Goal: Navigation & Orientation: Find specific page/section

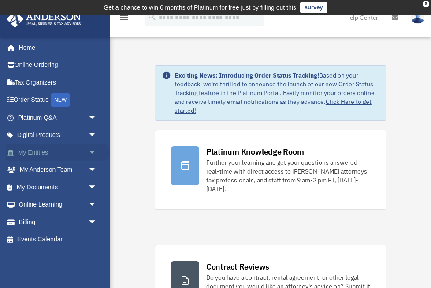
click at [47, 152] on link "My Entities arrow_drop_down" at bounding box center [58, 153] width 104 height 18
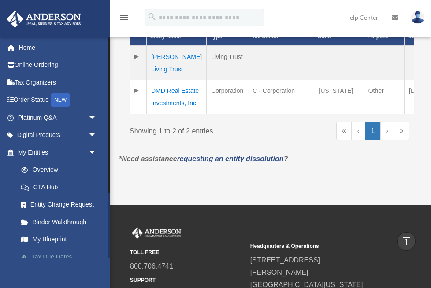
scroll to position [7, 0]
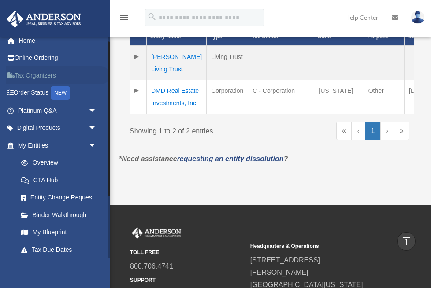
click at [44, 75] on link "Tax Organizers" at bounding box center [58, 76] width 104 height 18
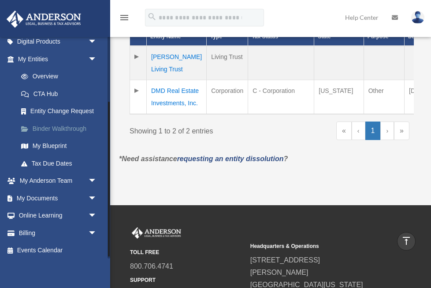
scroll to position [96, 0]
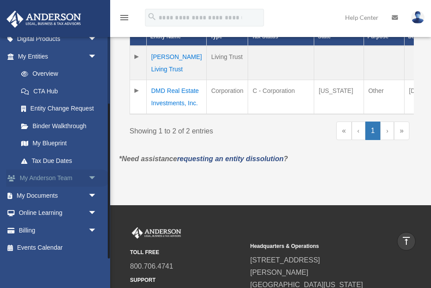
click at [54, 177] on link "My Anderson Team arrow_drop_down" at bounding box center [58, 179] width 104 height 18
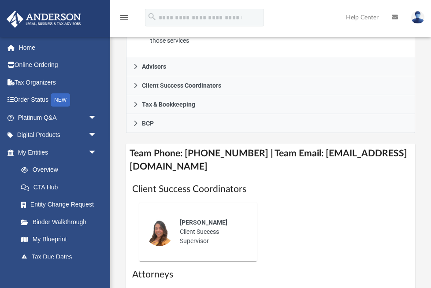
scroll to position [380, 0]
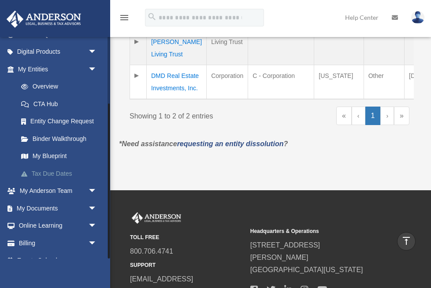
scroll to position [96, 0]
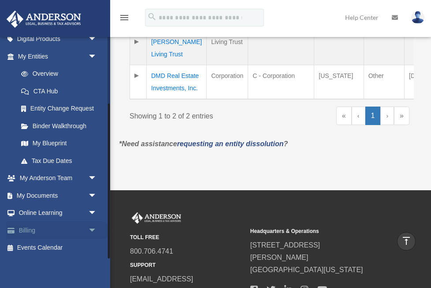
click at [43, 234] on link "Billing arrow_drop_down" at bounding box center [58, 231] width 104 height 18
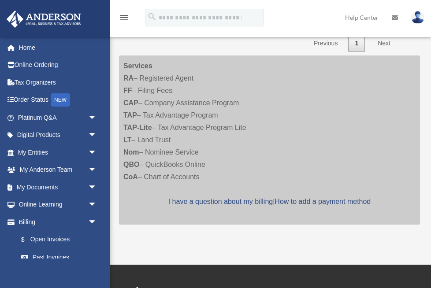
scroll to position [283, 0]
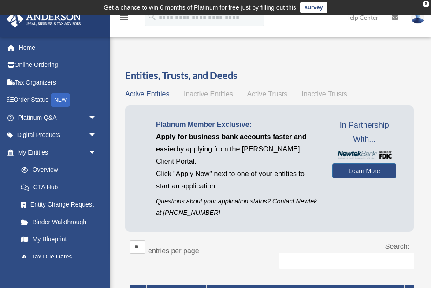
scroll to position [3, 0]
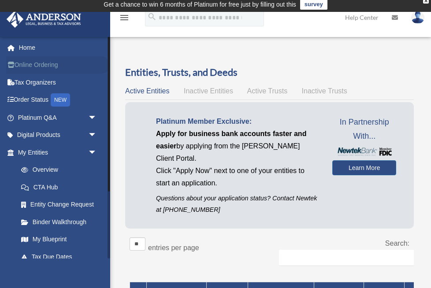
click at [49, 61] on link "Online Ordering" at bounding box center [58, 65] width 104 height 18
